Goal: Navigation & Orientation: Go to known website

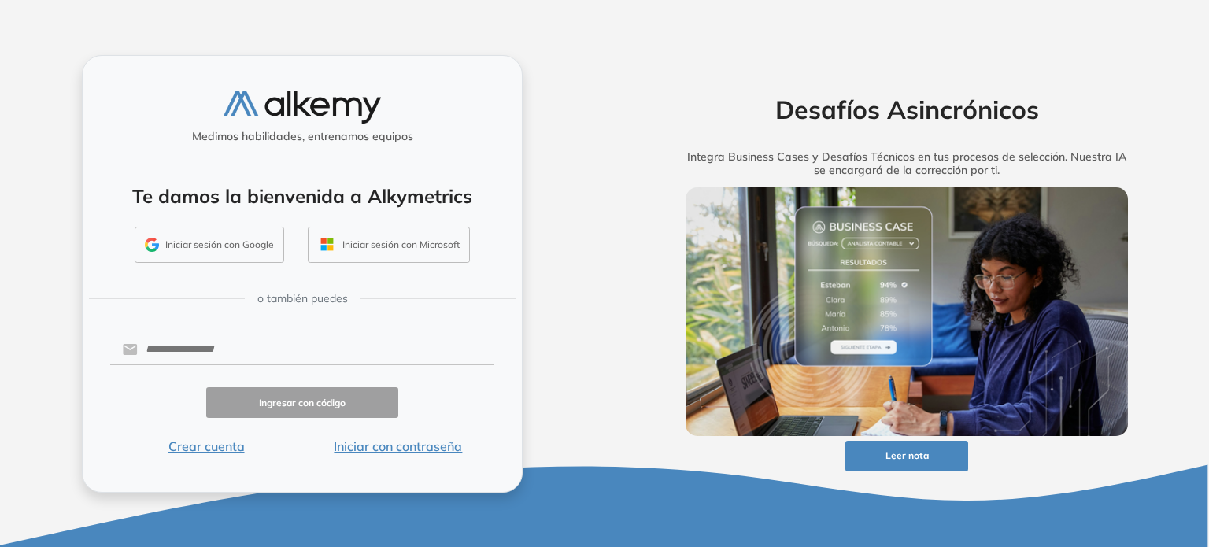
click at [390, 253] on button "Iniciar sesión con Microsoft" at bounding box center [389, 245] width 162 height 36
click at [196, 251] on button "Iniciar sesión con Google" at bounding box center [210, 245] width 150 height 36
click at [434, 238] on button "Iniciar sesión con Microsoft" at bounding box center [389, 245] width 162 height 36
click at [380, 450] on button "Iniciar con contraseña" at bounding box center [398, 446] width 192 height 19
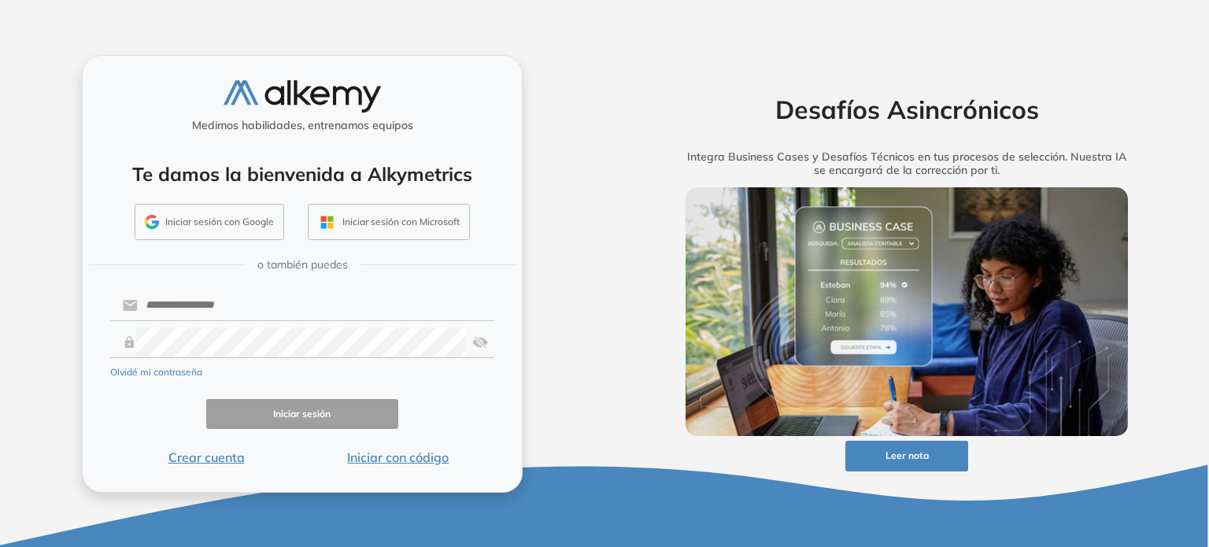
click at [397, 223] on button "Iniciar sesión con Microsoft" at bounding box center [389, 222] width 162 height 36
click at [239, 225] on button "Iniciar sesión con Google" at bounding box center [210, 222] width 150 height 36
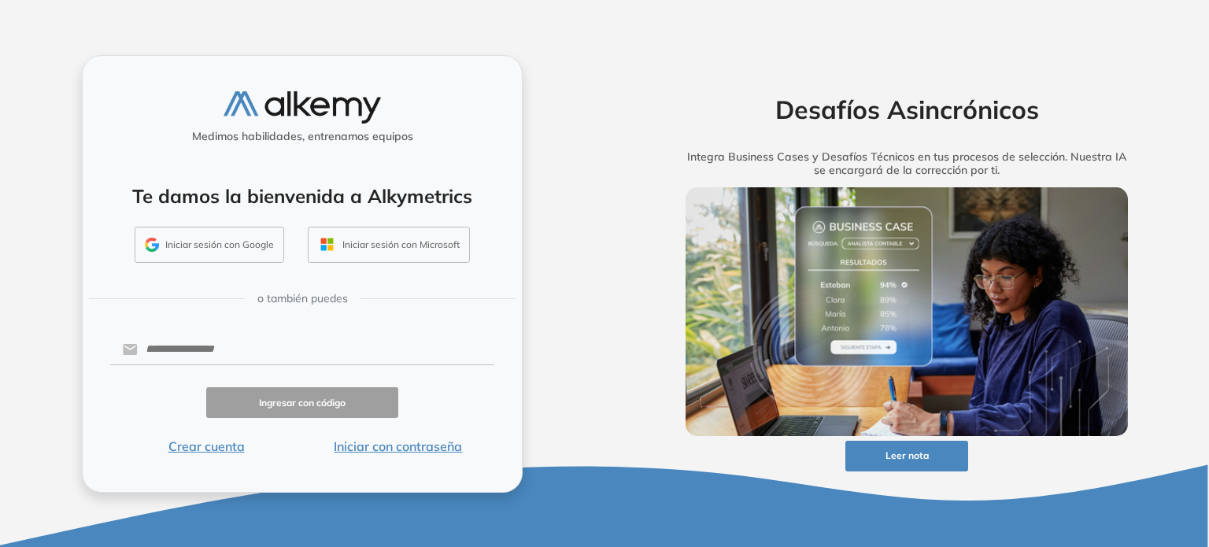
click at [260, 242] on button "Iniciar sesión con Google" at bounding box center [210, 245] width 150 height 36
